Goal: Find specific page/section: Find specific page/section

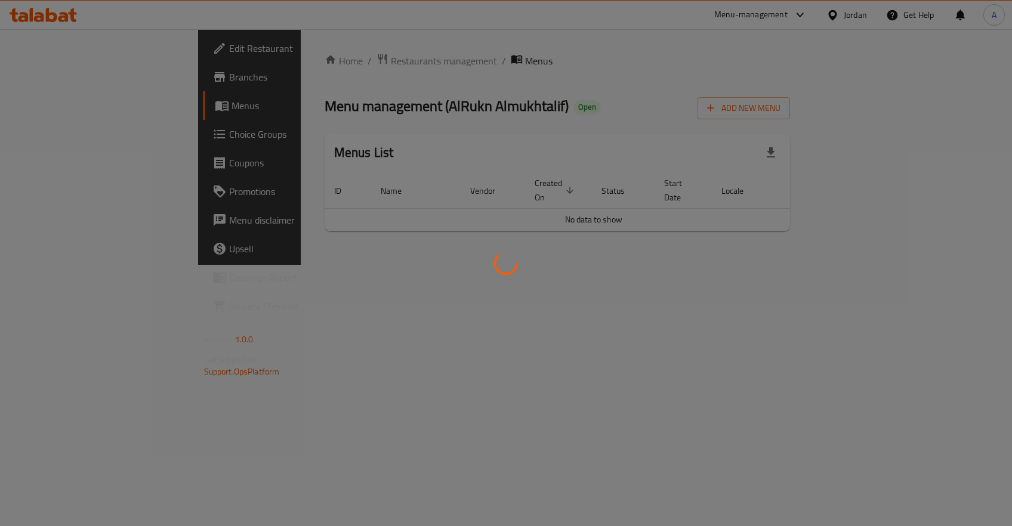
click at [251, 55] on div at bounding box center [506, 263] width 1012 height 526
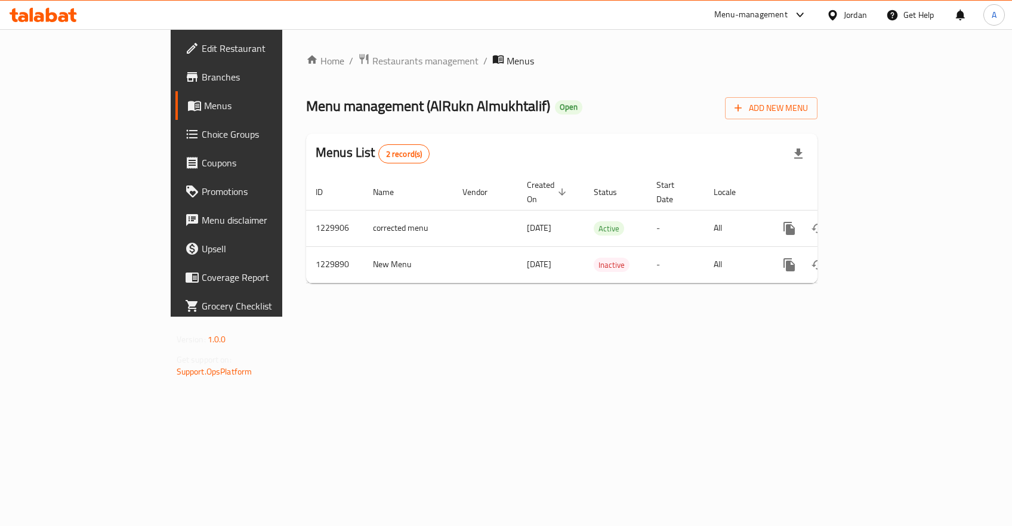
click at [306, 69] on div "Home / Restaurants management / Menus Menu management ( AlRukn Almukhtalif ) Op…" at bounding box center [561, 173] width 511 height 240
click at [372, 63] on span "Restaurants management" at bounding box center [425, 61] width 106 height 14
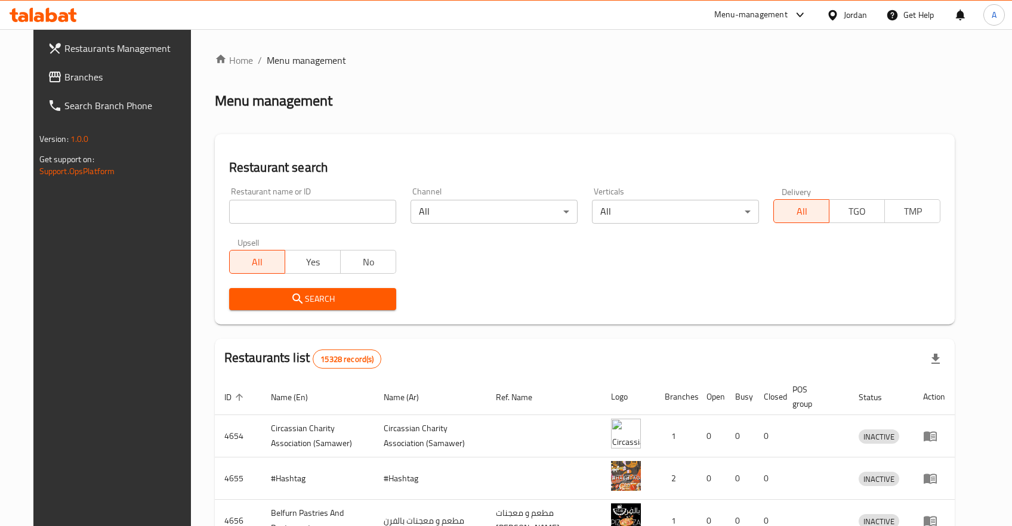
click at [314, 223] on div "Home / Menu management Menu management Restaurant search Restaurant name or ID …" at bounding box center [585, 427] width 741 height 749
click at [311, 221] on input "search" at bounding box center [312, 212] width 167 height 24
type input "obada pizza"
click button "Search" at bounding box center [312, 299] width 167 height 22
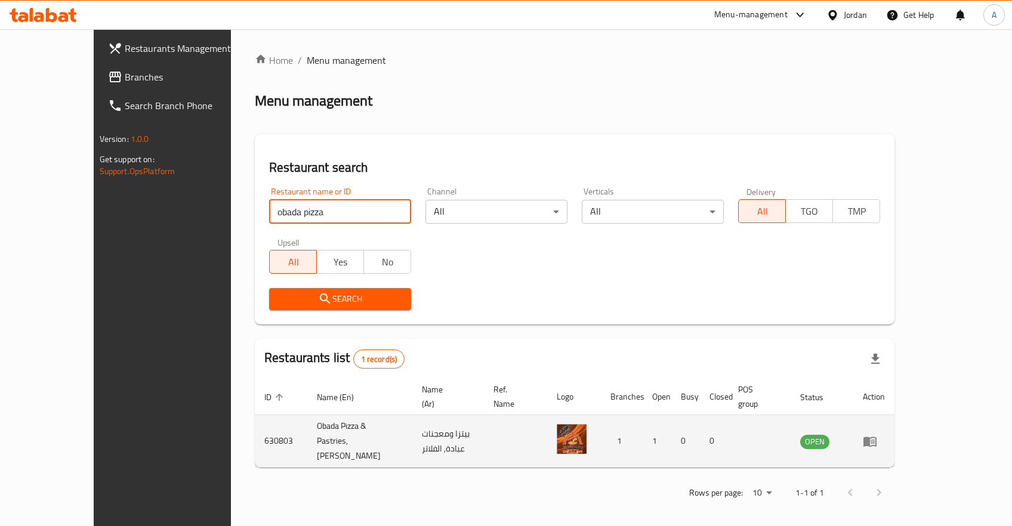
click at [255, 424] on td "630803" at bounding box center [281, 441] width 53 height 53
copy td "630803"
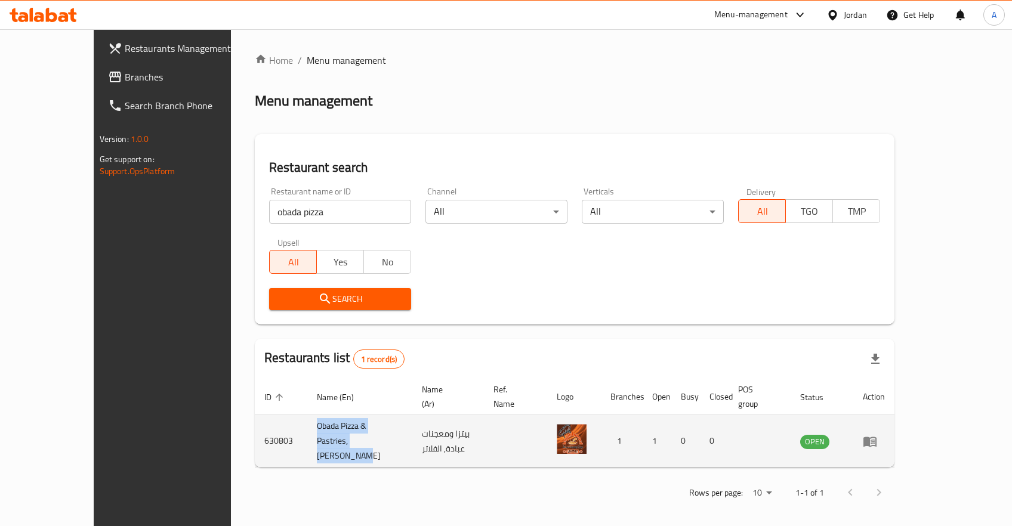
drag, startPoint x: 383, startPoint y: 423, endPoint x: 250, endPoint y: 430, distance: 133.3
click at [307, 430] on td "Obada Pizza & Pastries, [PERSON_NAME]" at bounding box center [359, 441] width 105 height 53
copy td "Obada Pizza & Pastries, [PERSON_NAME]"
